Goal: Information Seeking & Learning: Find specific fact

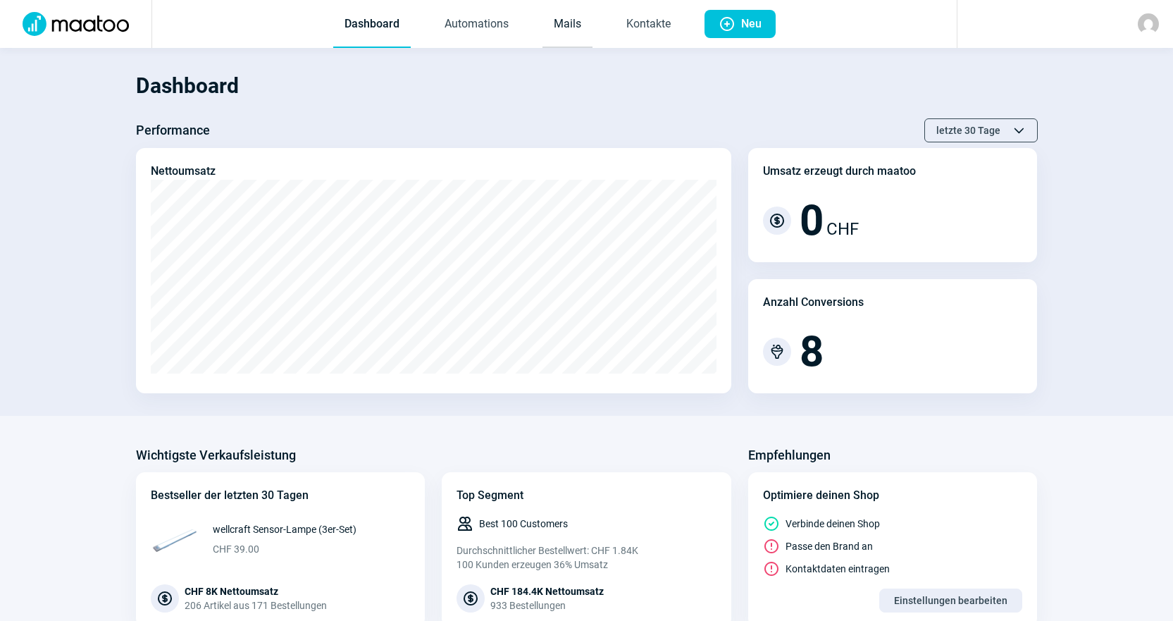
drag, startPoint x: 559, startPoint y: 42, endPoint x: 568, endPoint y: 42, distance: 9.2
click at [559, 42] on link "Mails" at bounding box center [568, 24] width 50 height 47
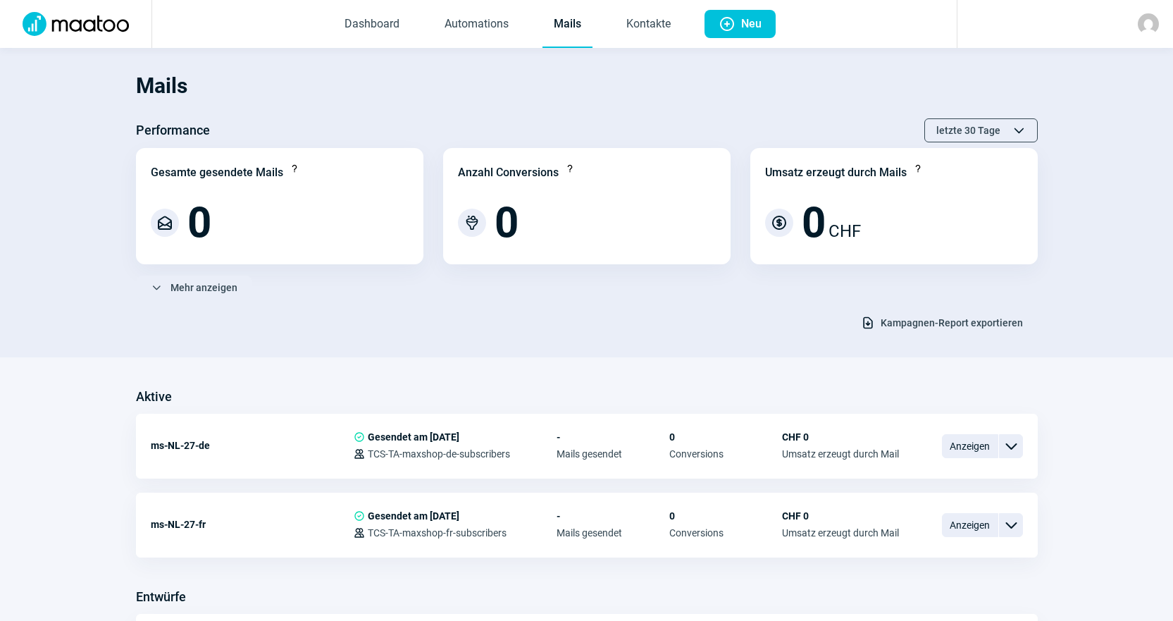
click at [571, 42] on link "Mails" at bounding box center [568, 24] width 50 height 47
click at [566, 94] on h1 "Mails" at bounding box center [587, 86] width 902 height 48
click at [643, 18] on link "Kontakte" at bounding box center [648, 24] width 67 height 47
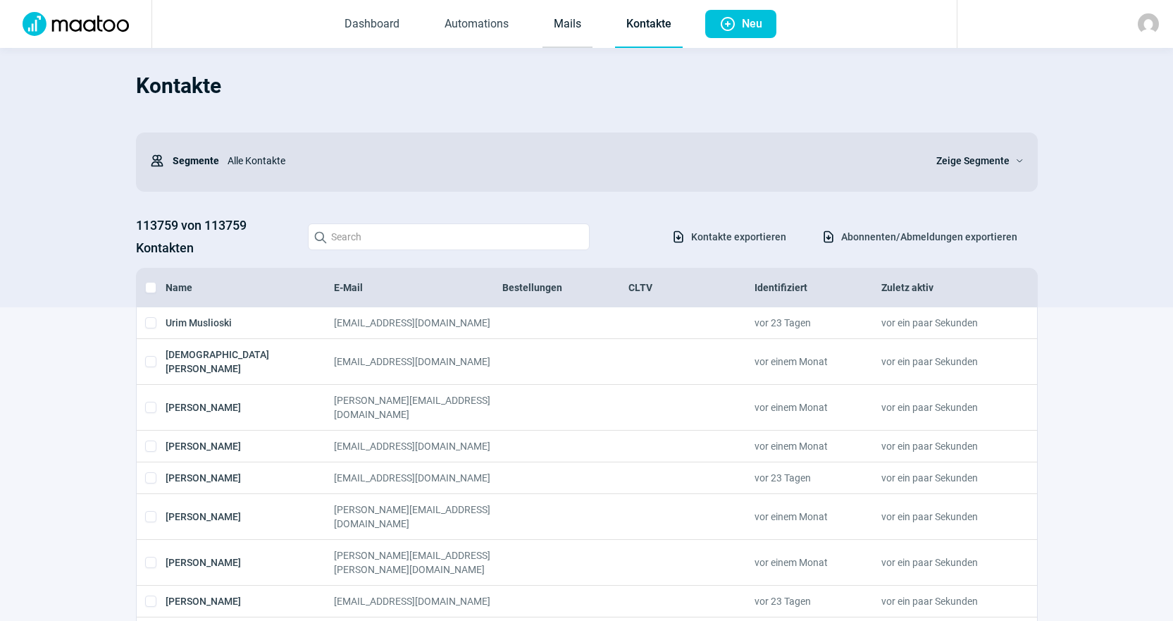
click at [548, 39] on link "Mails" at bounding box center [568, 24] width 50 height 47
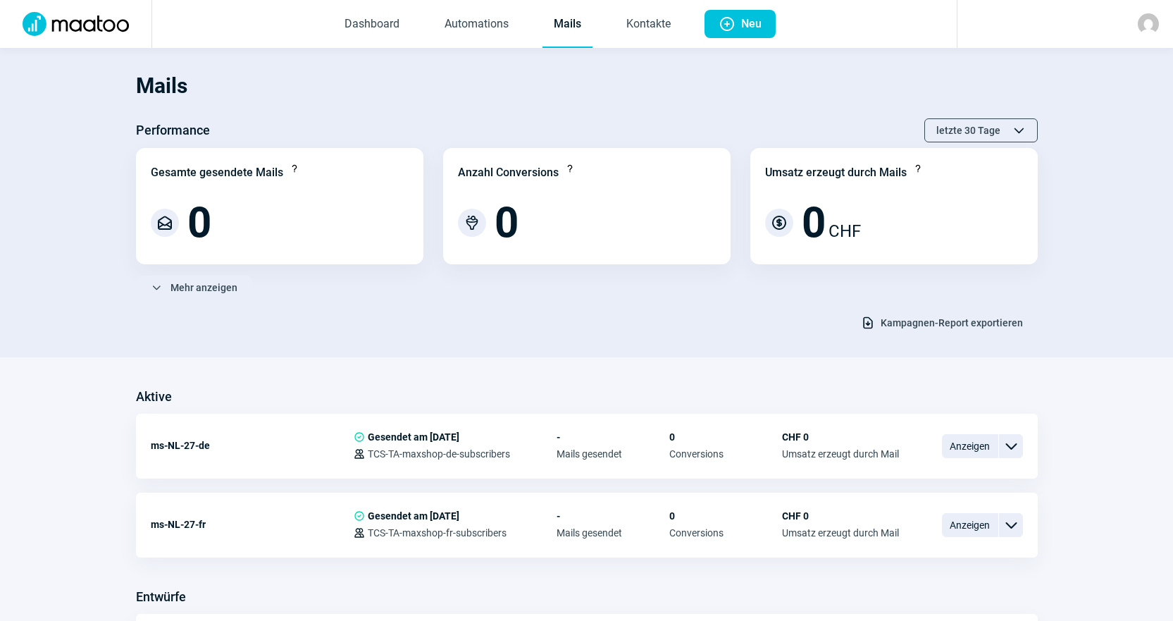
click at [550, 56] on section "Mails Performance letzte 30 Tage ChevronUp icon ChevronDown icon Gesamte gesend…" at bounding box center [586, 202] width 1173 height 309
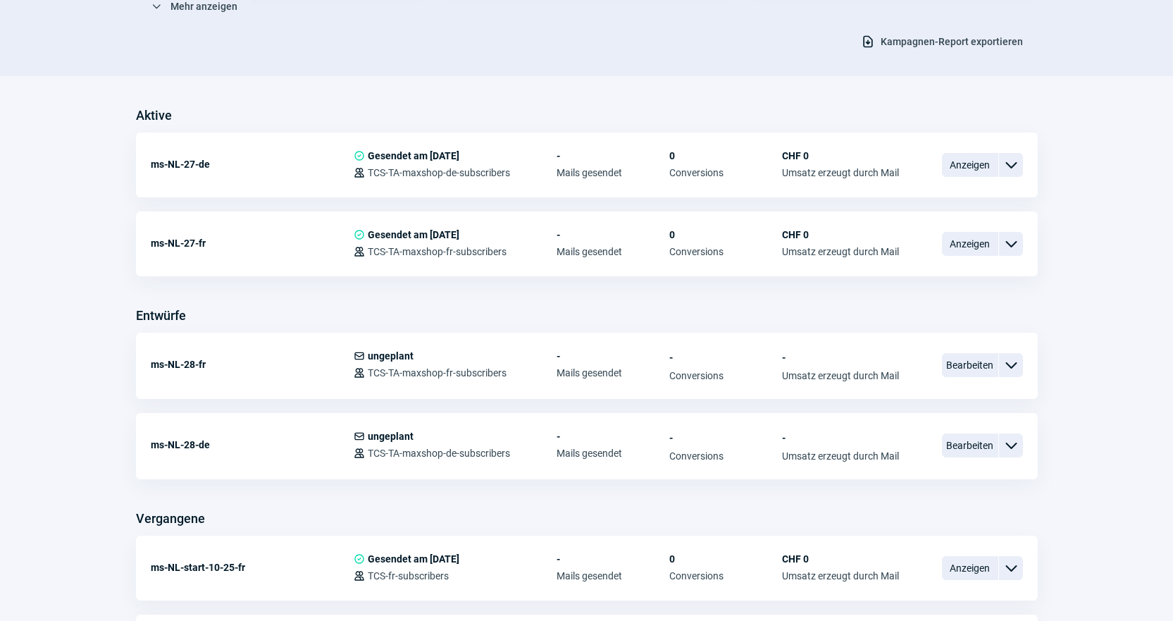
scroll to position [282, 0]
click at [557, 80] on div "Mails Performance letzte 30 Tage ChevronUp icon ChevronDown icon Gesamte gesend…" at bounding box center [586, 263] width 1173 height 994
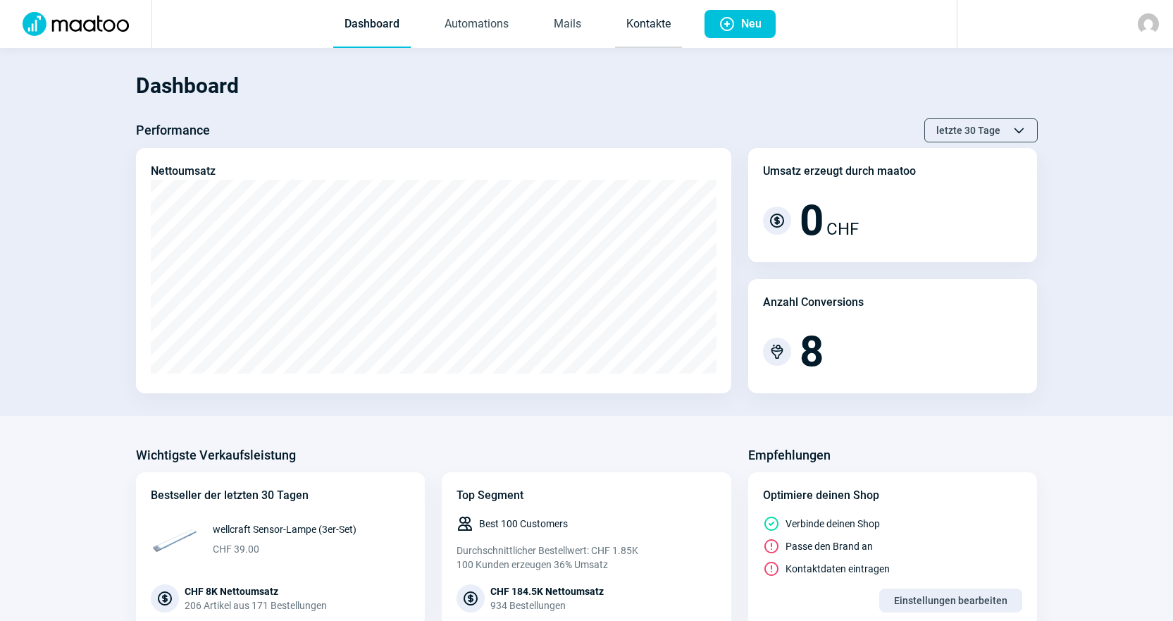
click at [631, 24] on link "Kontakte" at bounding box center [648, 24] width 67 height 47
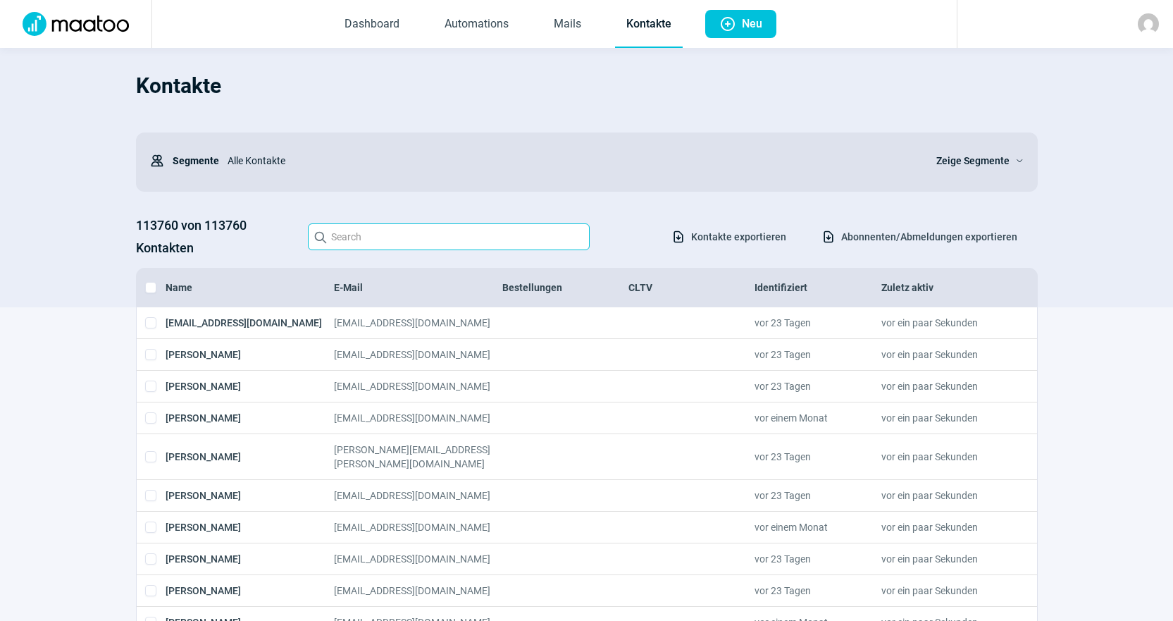
click at [341, 240] on input "Search icon" at bounding box center [449, 236] width 282 height 27
paste input "[EMAIL_ADDRESS][DOMAIN_NAME]"
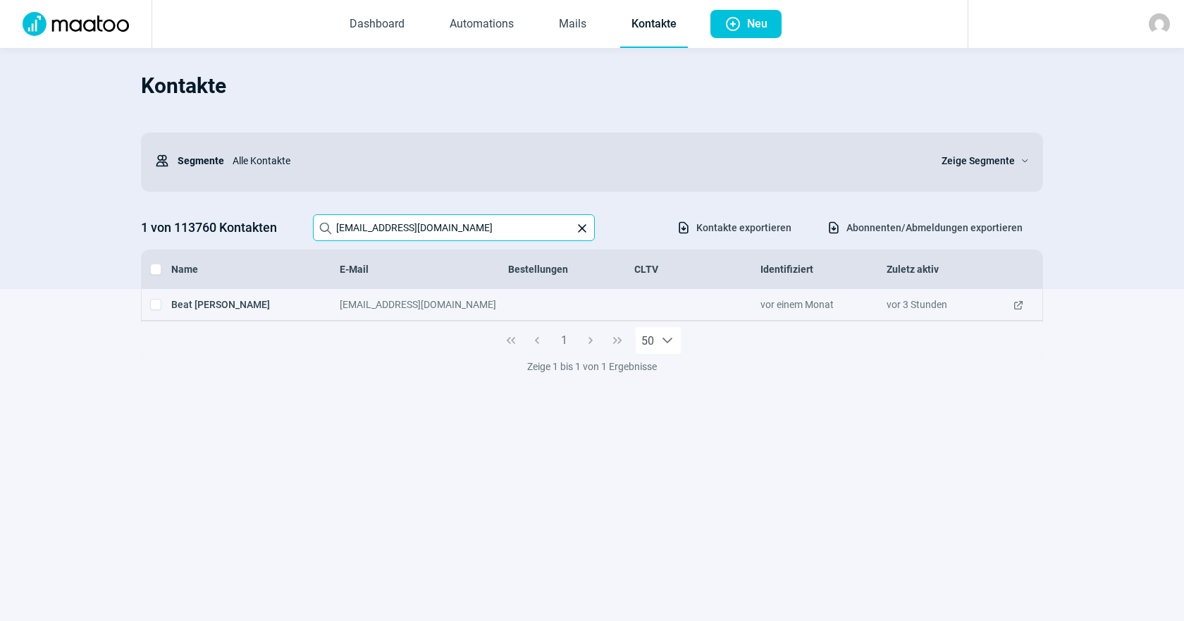
type input "[EMAIL_ADDRESS][DOMAIN_NAME]"
click at [1019, 304] on span "ExternalLink icon" at bounding box center [1017, 304] width 11 height 14
click at [1015, 306] on span "ExternalLink icon" at bounding box center [1017, 304] width 11 height 14
drag, startPoint x: 508, startPoint y: 222, endPoint x: 199, endPoint y: 200, distance: 310.1
click at [199, 200] on div "Kontakte Users icon Segmente Alle Kontakte Zeige Segmente ChevronDown icon 1 vo…" at bounding box center [592, 175] width 902 height 227
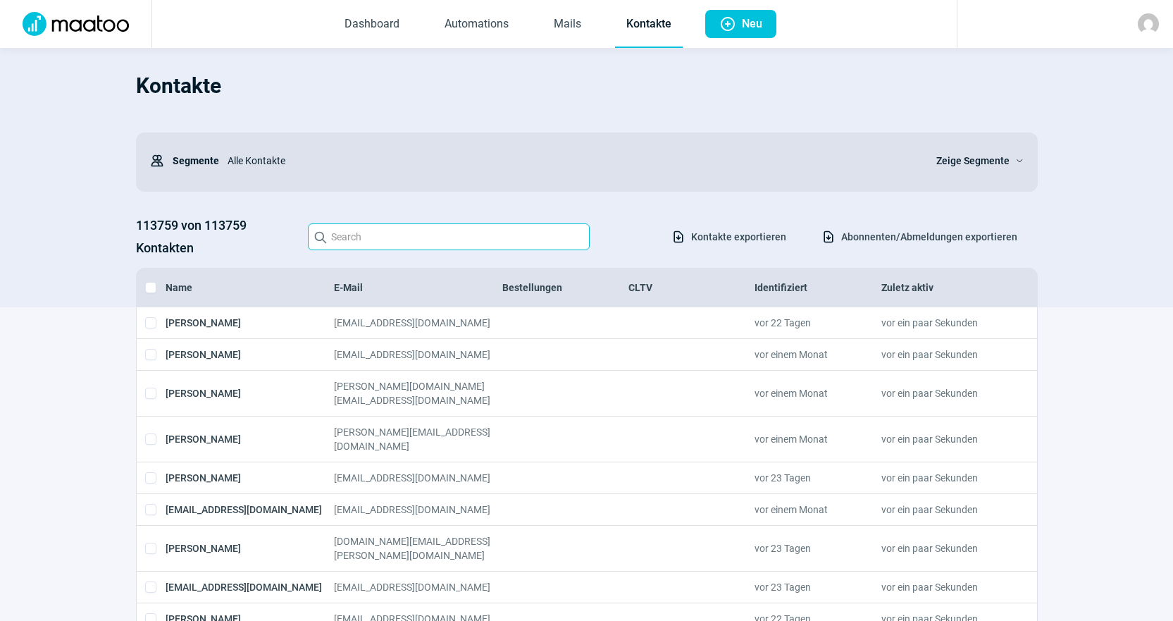
click at [437, 230] on input "Search icon" at bounding box center [449, 236] width 282 height 27
paste input "[EMAIL_ADDRESS][DOMAIN_NAME]"
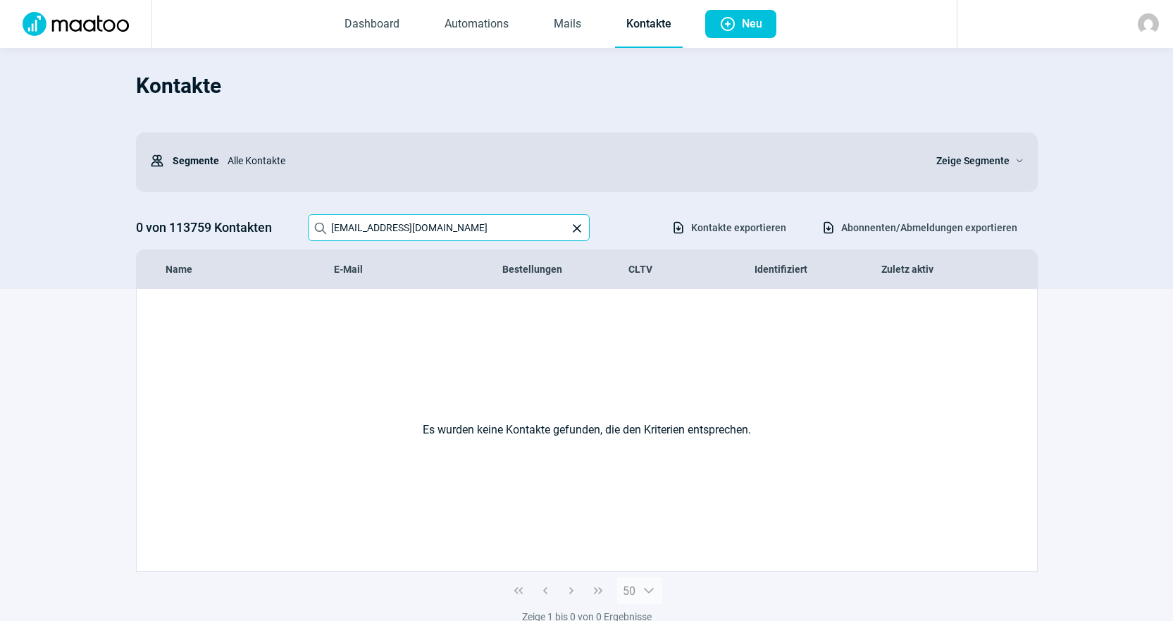
type input "[EMAIL_ADDRESS][DOMAIN_NAME]"
click at [562, 31] on link "Mails" at bounding box center [568, 24] width 50 height 47
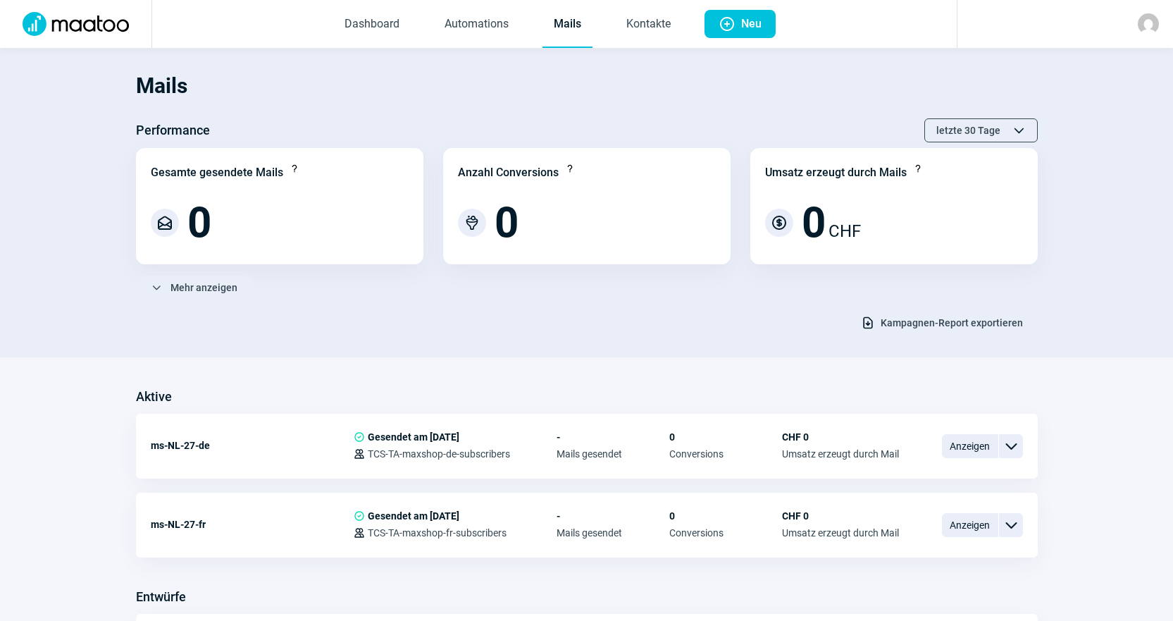
click at [562, 31] on link "Mails" at bounding box center [568, 24] width 50 height 47
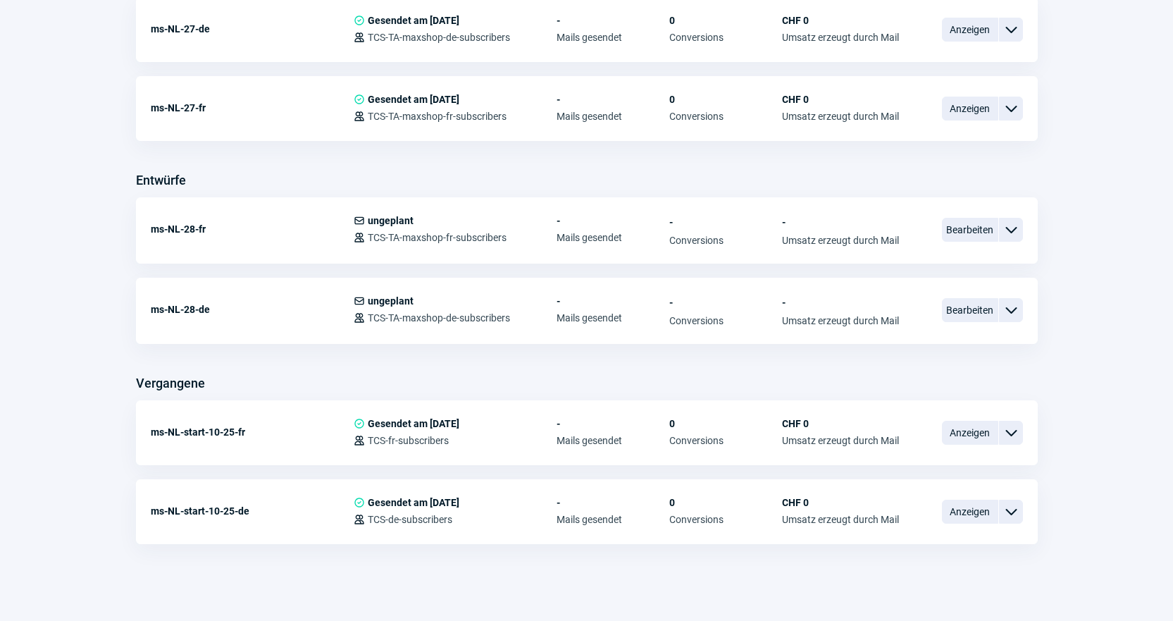
scroll to position [421, 0]
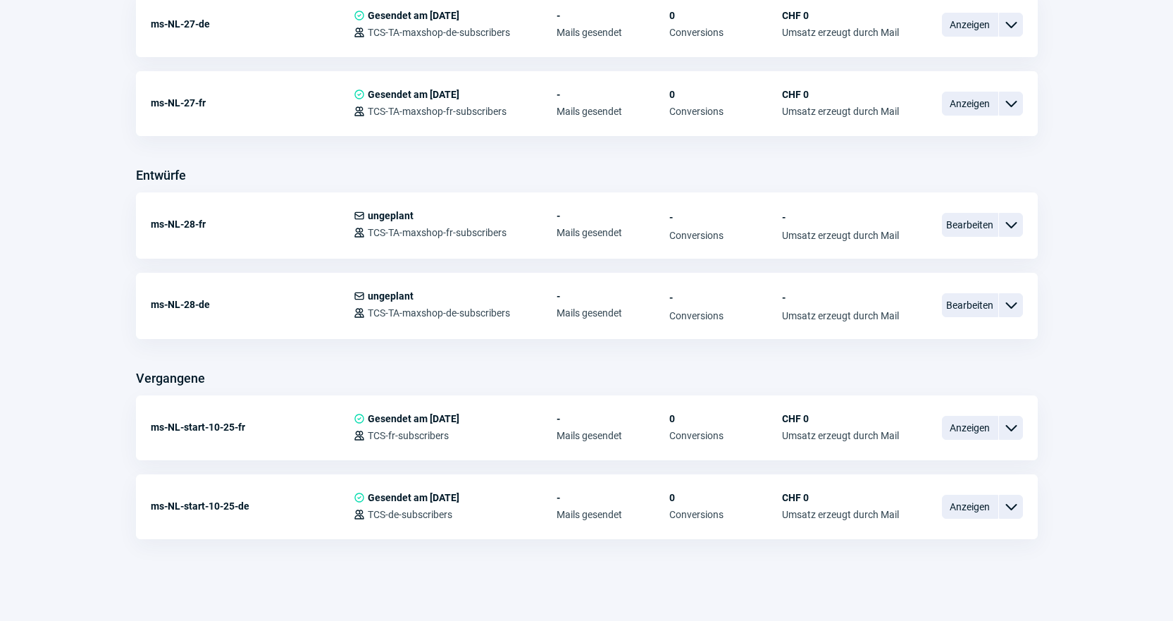
click at [509, 388] on div "Vergangene" at bounding box center [587, 378] width 902 height 23
click at [507, 376] on div "Vergangene" at bounding box center [587, 378] width 902 height 23
click at [534, 183] on div "Entwürfe" at bounding box center [587, 175] width 902 height 23
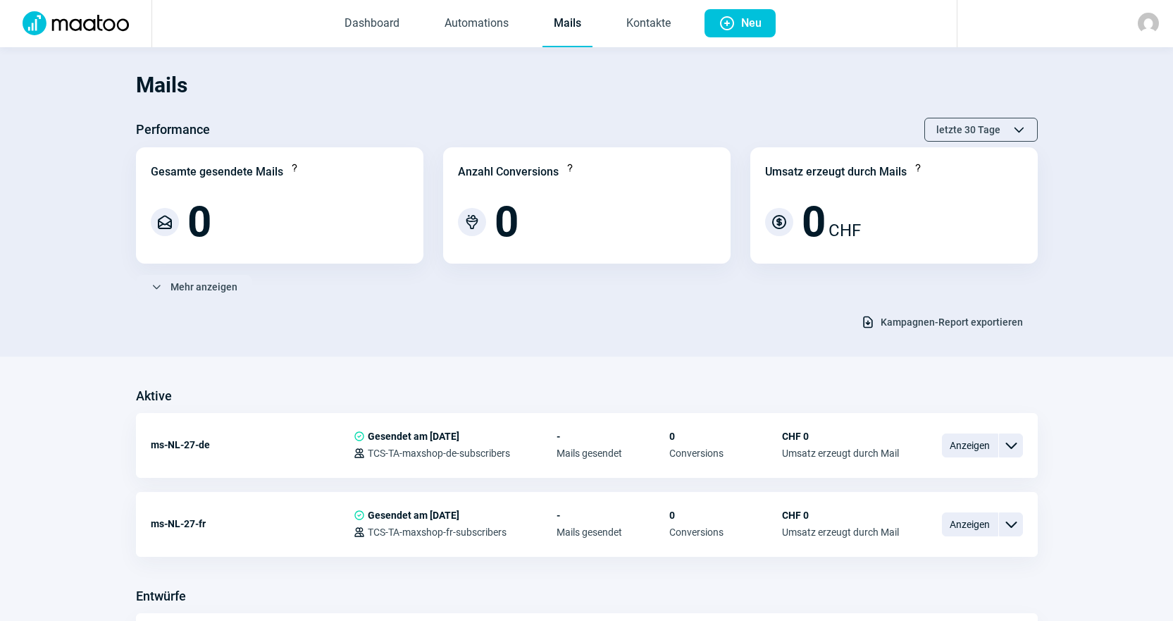
scroll to position [0, 0]
click at [531, 111] on div "Mails Performance letzte 30 Tage ChevronUp icon ChevronDown icon Gesamte gesend…" at bounding box center [587, 198] width 902 height 273
click at [516, 123] on div "Performance letzte 30 Tage ChevronUp icon ChevronDown icon" at bounding box center [587, 130] width 902 height 24
